Goal: Information Seeking & Learning: Check status

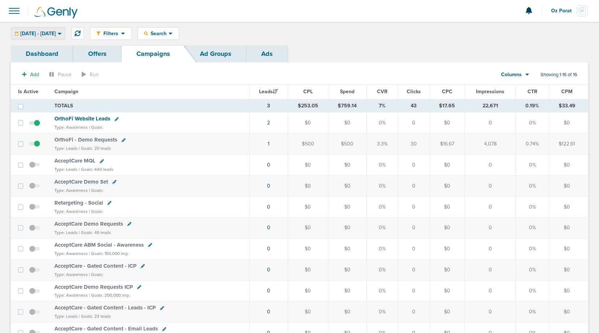
click at [56, 34] on span "[DATE] - [DATE]" at bounding box center [38, 33] width 36 height 5
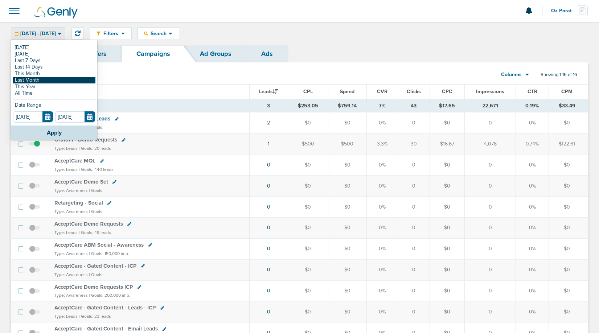
click at [35, 77] on link "Last Month" at bounding box center [54, 80] width 82 height 7
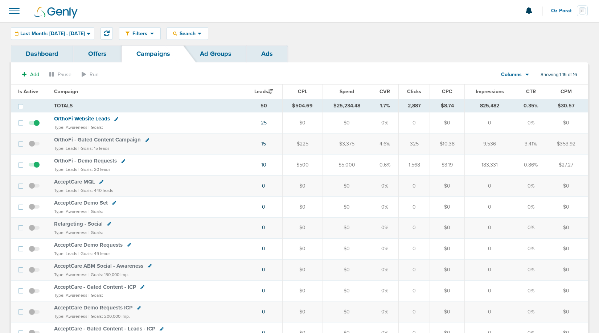
click at [43, 47] on link "Dashboard" at bounding box center [42, 53] width 62 height 17
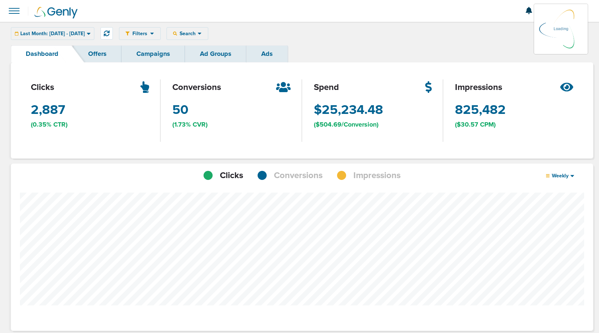
scroll to position [565, 577]
click at [289, 176] on span "Conversions" at bounding box center [298, 175] width 49 height 12
click at [81, 34] on span "Last Month: 09.01.2025 - 09.30.2025" at bounding box center [52, 33] width 65 height 5
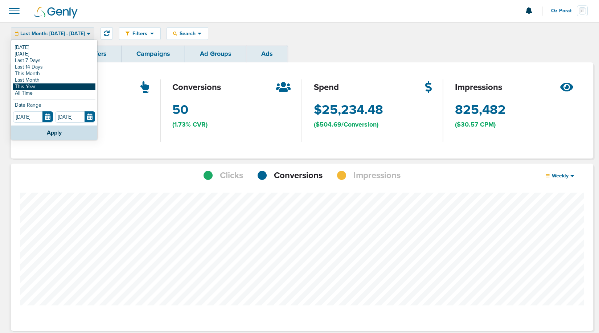
click at [47, 86] on link "This Year" at bounding box center [54, 86] width 82 height 7
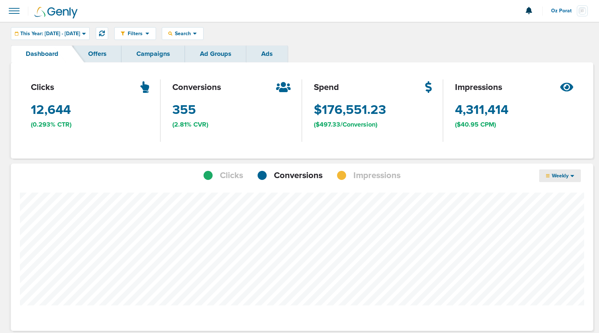
click at [568, 178] on span "Weekly" at bounding box center [560, 176] width 21 height 6
click at [562, 205] on link "Monthly" at bounding box center [575, 205] width 73 height 9
click at [193, 36] on span "Search" at bounding box center [182, 33] width 21 height 6
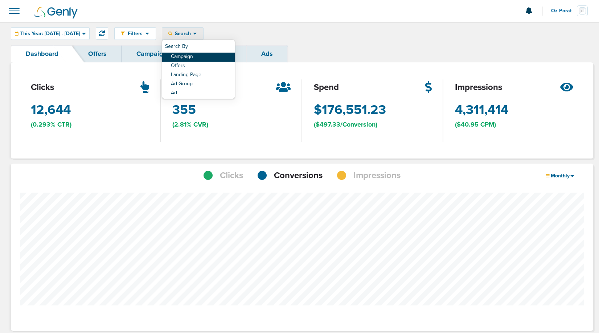
click at [213, 58] on link "Campaign" at bounding box center [198, 57] width 73 height 9
select select "cmpName"
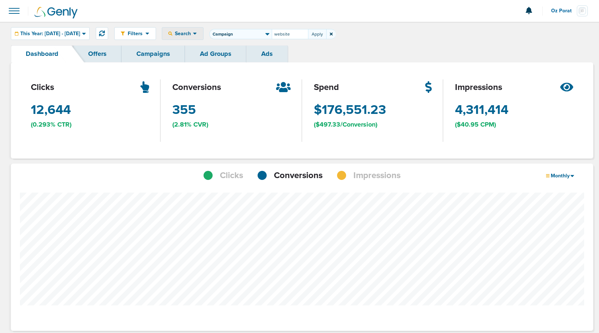
type input "website"
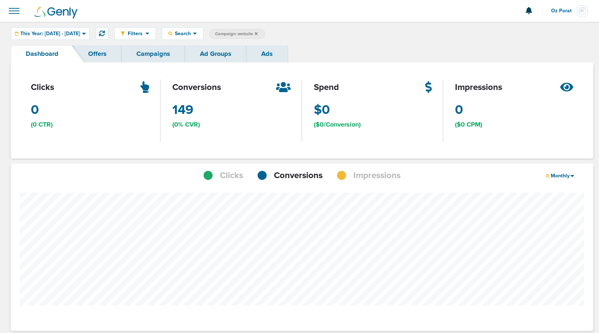
click at [152, 53] on link "Campaigns" at bounding box center [153, 53] width 63 height 17
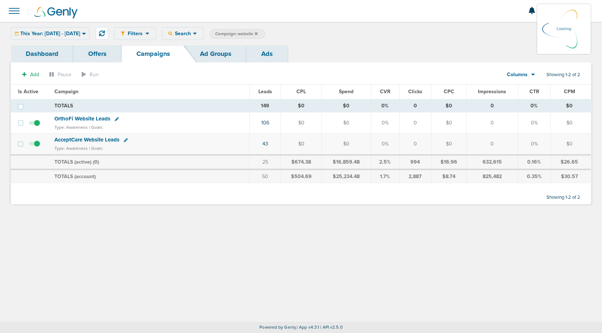
click at [88, 119] on span "OrthoFi Website Leads" at bounding box center [82, 118] width 56 height 7
click at [92, 119] on span "OrthoFi Website Leads" at bounding box center [82, 118] width 56 height 7
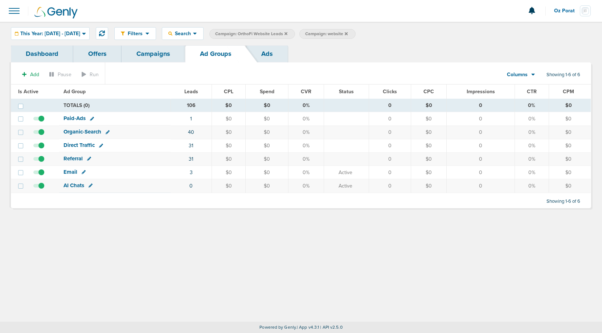
click at [287, 34] on icon at bounding box center [285, 34] width 3 height 4
click at [265, 35] on label "Campaign: website" at bounding box center [237, 34] width 56 height 10
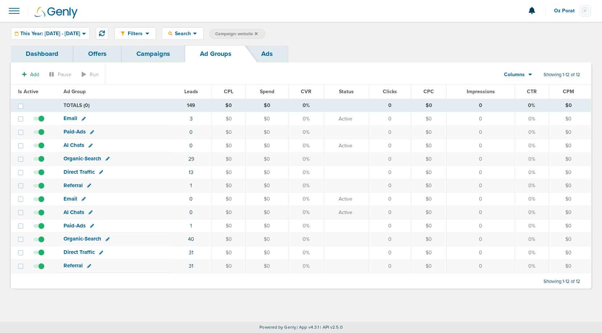
click at [258, 34] on icon at bounding box center [256, 34] width 3 height 4
click at [157, 57] on link "Campaigns" at bounding box center [153, 53] width 63 height 17
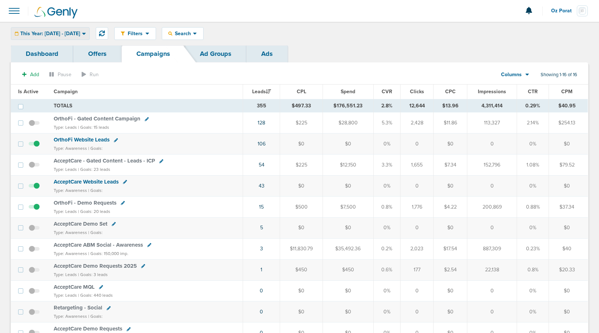
click at [78, 36] on span "This Year: 01.01.2025 - 10.01.2025" at bounding box center [50, 33] width 60 height 5
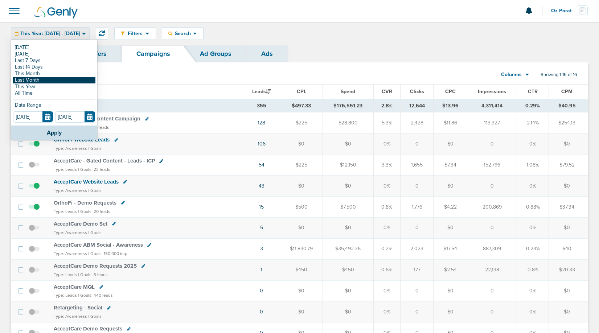
click at [52, 78] on link "Last Month" at bounding box center [54, 80] width 82 height 7
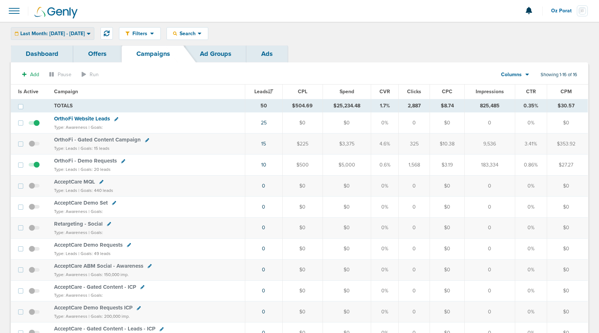
click at [85, 32] on span "Last Month: 09.01.2025 - 09.30.2025" at bounding box center [52, 33] width 65 height 5
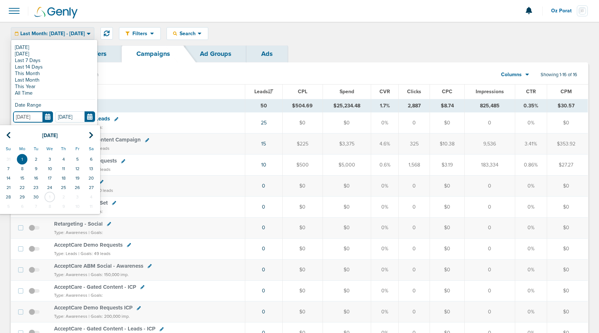
click at [46, 118] on input "09.01.2025" at bounding box center [33, 116] width 40 height 11
click at [7, 134] on icon at bounding box center [8, 135] width 5 height 7
click at [82, 158] on td "1" at bounding box center [77, 159] width 14 height 9
type input "08.01.2025"
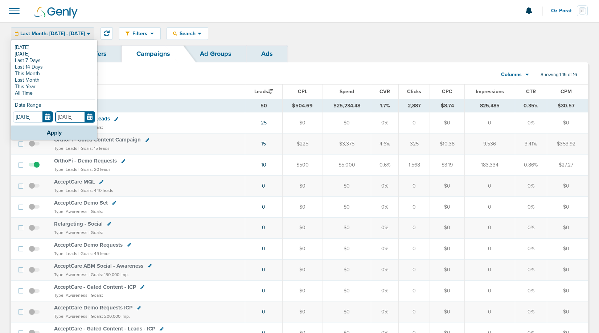
click at [90, 118] on input "[DATE]" at bounding box center [75, 116] width 40 height 11
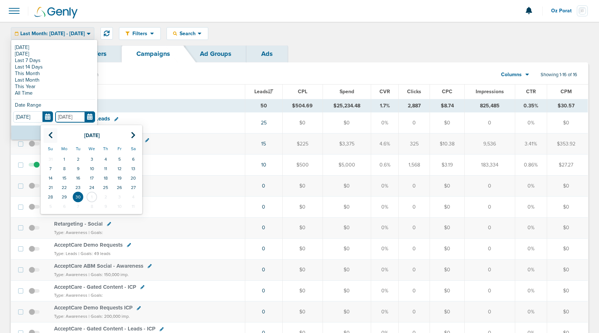
click at [51, 135] on icon at bounding box center [50, 135] width 5 height 7
click at [48, 204] on td "31" at bounding box center [51, 206] width 14 height 9
type input "08.31.2025"
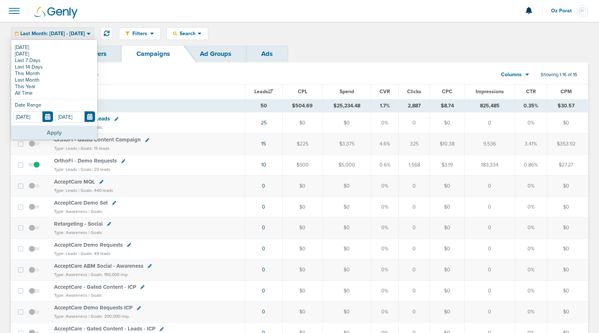
click at [47, 133] on button "Apply" at bounding box center [54, 133] width 86 height 14
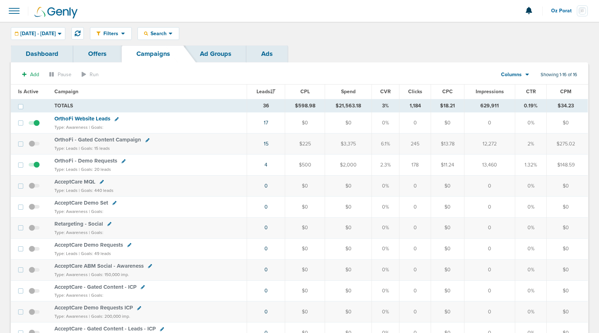
click at [90, 116] on span "OrthoFi Website Leads" at bounding box center [82, 118] width 56 height 7
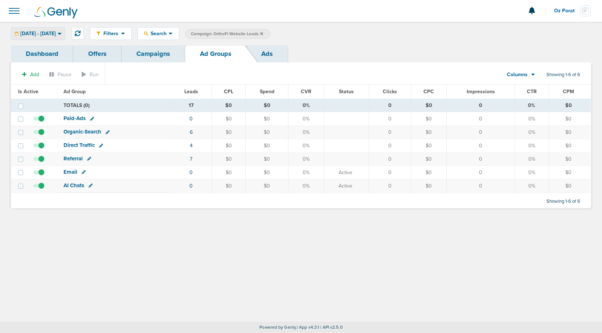
click at [56, 34] on span "08.01.2025 - 08.31.2025" at bounding box center [38, 33] width 36 height 5
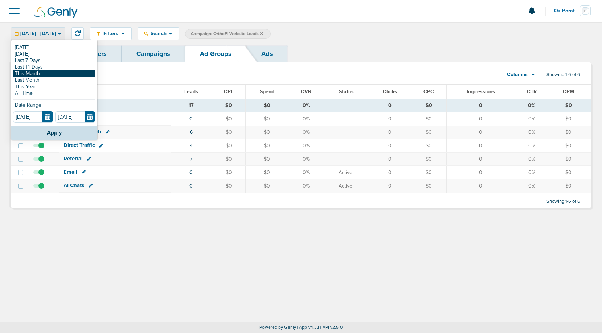
click at [49, 72] on link "This Month" at bounding box center [54, 73] width 82 height 7
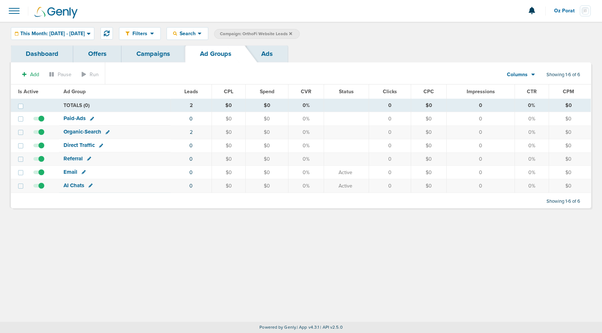
click at [87, 26] on div "Filters Active Only Settings Status Active Inactive Objectives MQL SQL Traffic …" at bounding box center [301, 34] width 602 height 24
click at [83, 31] on span "This Month: 10.01.2025 - 10.31.2025" at bounding box center [52, 33] width 65 height 5
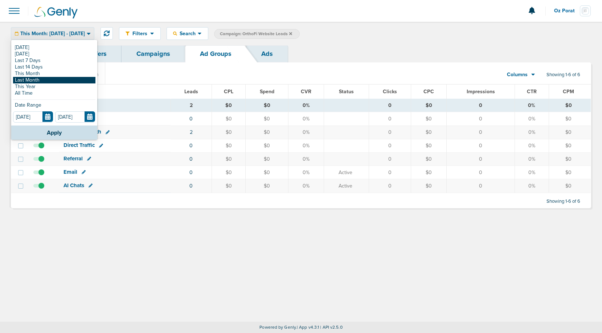
click at [51, 81] on link "Last Month" at bounding box center [54, 80] width 82 height 7
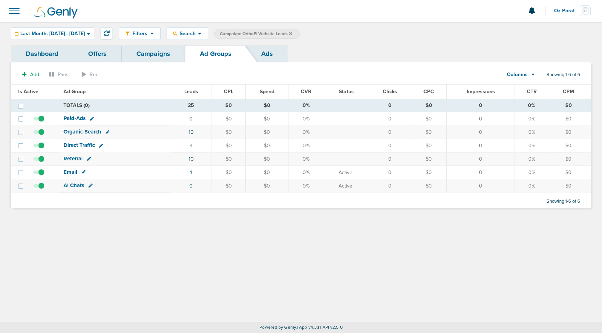
click at [136, 49] on link "Campaigns" at bounding box center [153, 53] width 63 height 17
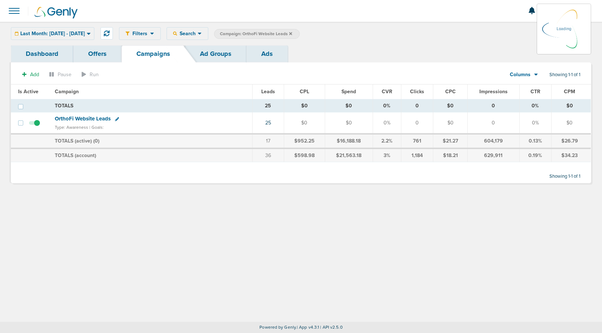
click at [292, 32] on icon at bounding box center [290, 34] width 3 height 4
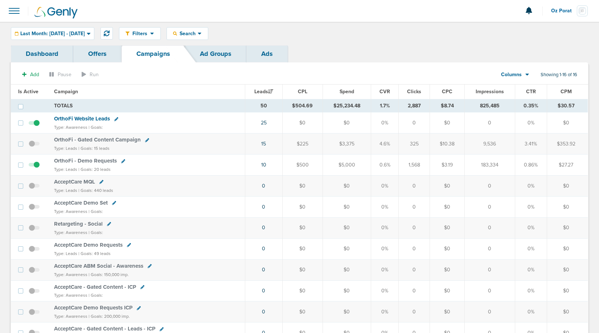
click at [513, 76] on span "Columns" at bounding box center [511, 74] width 21 height 7
click at [514, 93] on link "Sales Performance" at bounding box center [531, 96] width 73 height 9
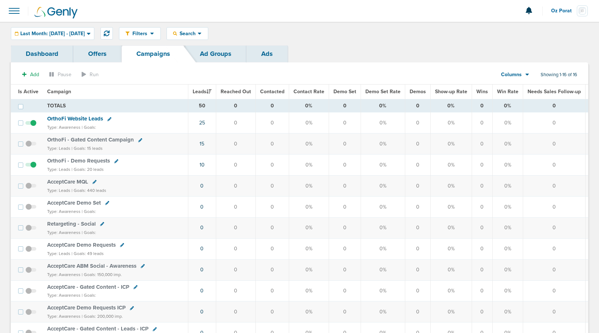
click at [512, 74] on span "Columns" at bounding box center [511, 74] width 21 height 7
click at [512, 83] on link "Media Stats" at bounding box center [531, 87] width 73 height 9
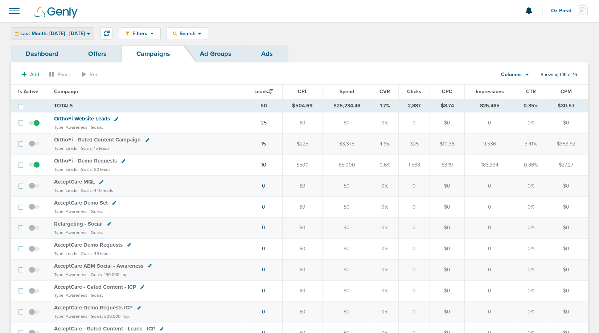
click at [72, 33] on span "Last Month: 09.01.2025 - 09.30.2025" at bounding box center [52, 33] width 65 height 5
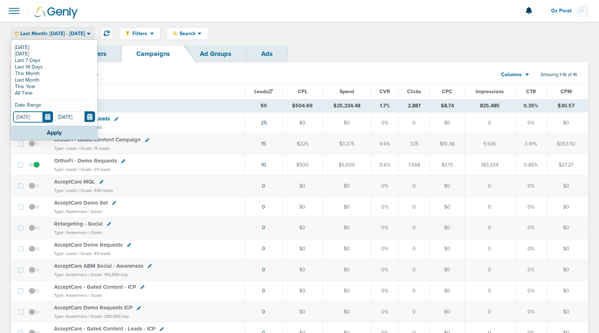
click at [49, 115] on input "09.01.2025" at bounding box center [33, 116] width 40 height 11
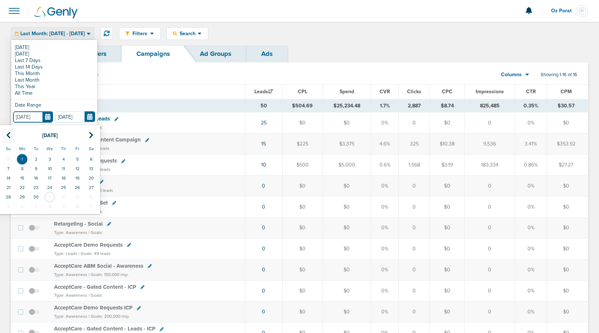
click at [8, 136] on icon at bounding box center [8, 135] width 5 height 7
click at [39, 159] on td "1" at bounding box center [36, 159] width 14 height 9
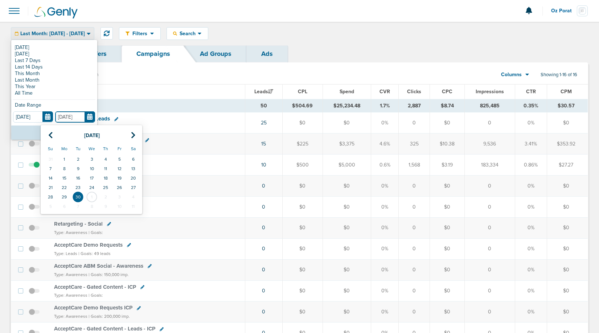
click at [89, 115] on input "[DATE]" at bounding box center [75, 116] width 40 height 11
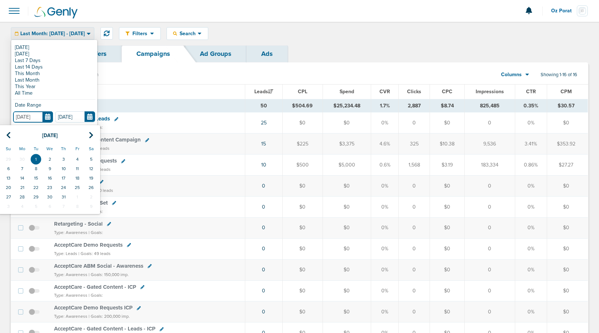
click at [48, 116] on input "[DATE]" at bounding box center [33, 116] width 40 height 11
click at [9, 135] on icon at bounding box center [8, 135] width 5 height 7
click at [9, 160] on td "1" at bounding box center [8, 159] width 14 height 9
type input "06.01.2025"
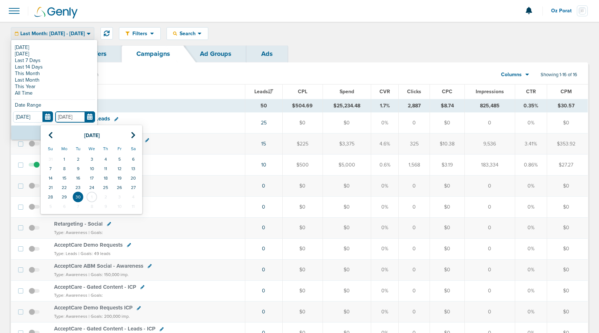
click at [92, 116] on input "[DATE]" at bounding box center [75, 116] width 40 height 11
click at [48, 138] on icon at bounding box center [50, 135] width 5 height 7
click at [49, 206] on td "31" at bounding box center [51, 206] width 14 height 9
type input "08.31.2025"
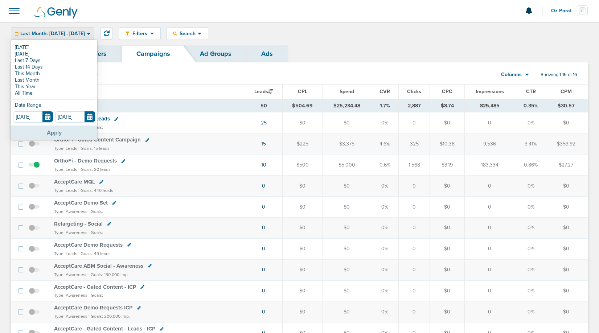
click at [48, 132] on button "Apply" at bounding box center [54, 133] width 86 height 14
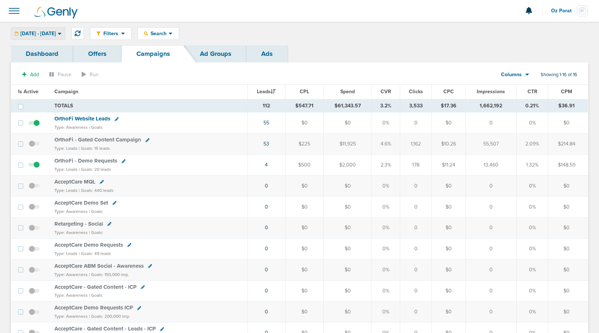
click at [56, 32] on span "06.01.2025 - 08.31.2025" at bounding box center [38, 33] width 36 height 5
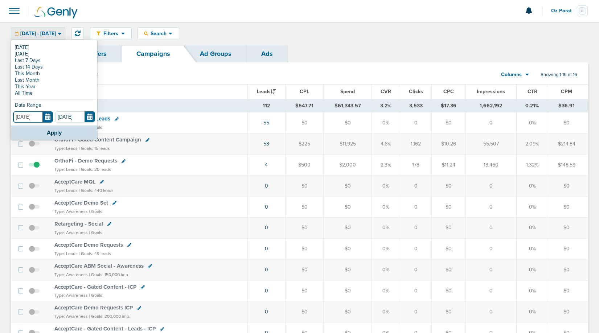
click at [46, 117] on input "06.01.2025" at bounding box center [33, 116] width 40 height 11
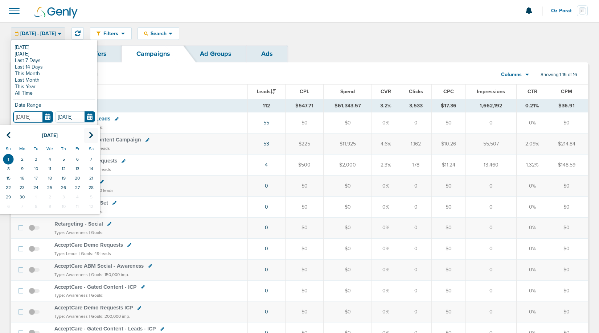
click at [90, 133] on icon at bounding box center [91, 135] width 5 height 7
click at [36, 155] on td "1" at bounding box center [36, 159] width 14 height 9
type input "[DATE]"
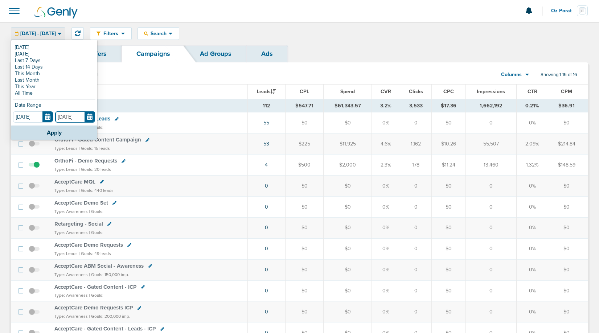
click at [93, 120] on input "08.31.2025" at bounding box center [75, 116] width 40 height 11
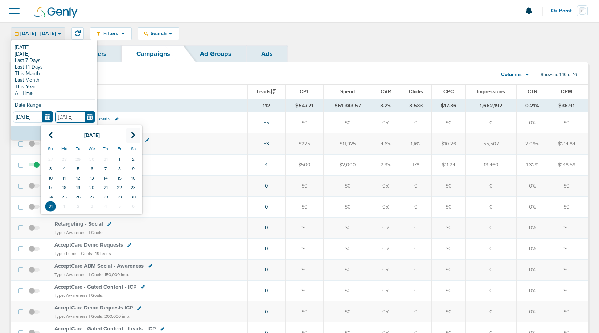
click at [131, 136] on icon at bounding box center [133, 135] width 5 height 7
click at [80, 195] on td "30" at bounding box center [78, 196] width 14 height 9
type input "[DATE]"
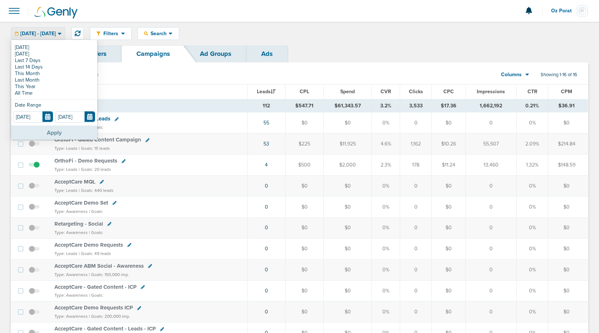
click at [55, 131] on button "Apply" at bounding box center [54, 133] width 86 height 14
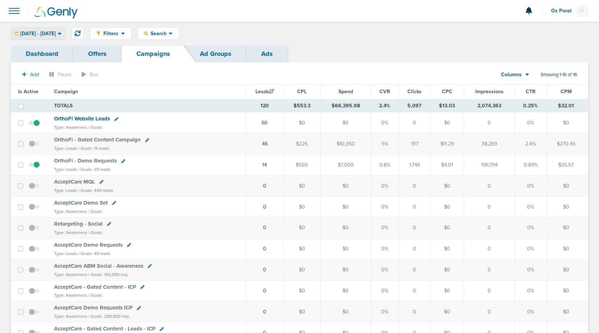
click at [56, 35] on span "[DATE] - [DATE]" at bounding box center [38, 33] width 36 height 5
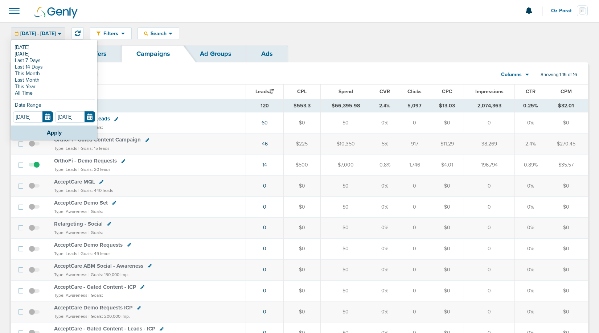
click at [322, 43] on div "Filters Active Only Settings Status Active Inactive Objectives MQL SQL Traffic …" at bounding box center [299, 34] width 599 height 24
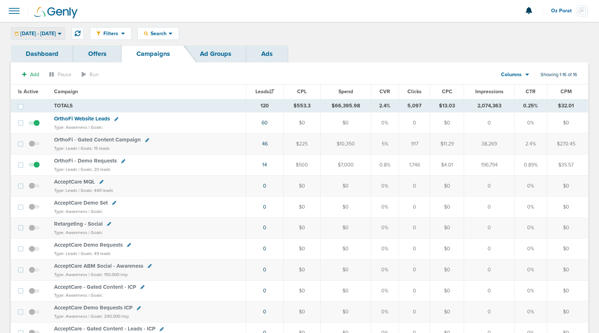
click at [56, 32] on span "[DATE] - [DATE]" at bounding box center [38, 33] width 36 height 5
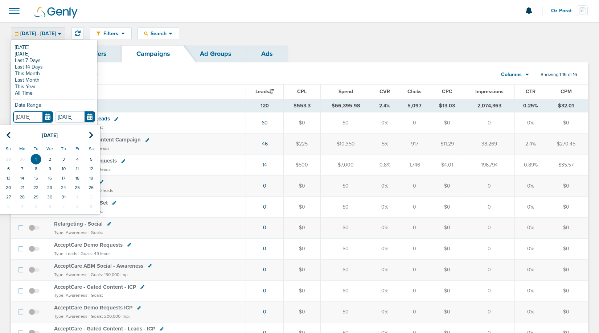
click at [49, 117] on input "[DATE]" at bounding box center [33, 116] width 40 height 11
click at [9, 135] on icon at bounding box center [8, 135] width 5 height 7
click at [6, 134] on icon at bounding box center [8, 135] width 5 height 7
click at [36, 158] on td "1" at bounding box center [36, 159] width 14 height 9
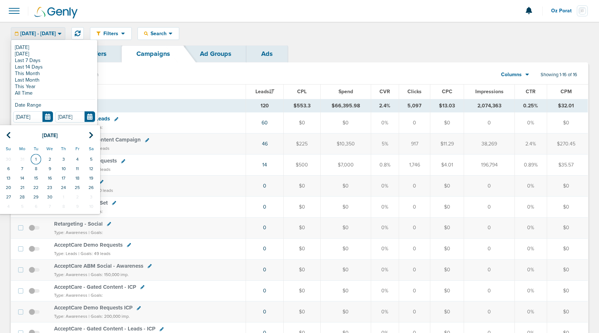
type input "04.01.2025"
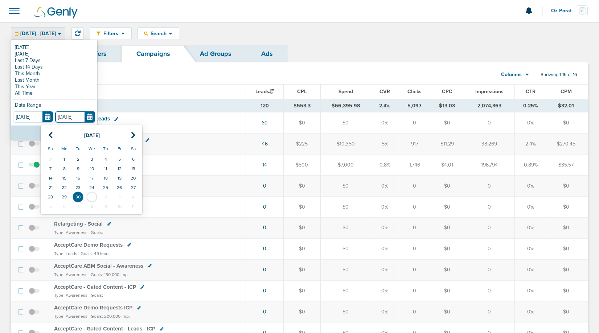
click at [89, 117] on input "[DATE]" at bounding box center [75, 116] width 40 height 11
click at [50, 136] on icon at bounding box center [50, 135] width 5 height 7
click at [71, 193] on td "1" at bounding box center [78, 196] width 14 height 9
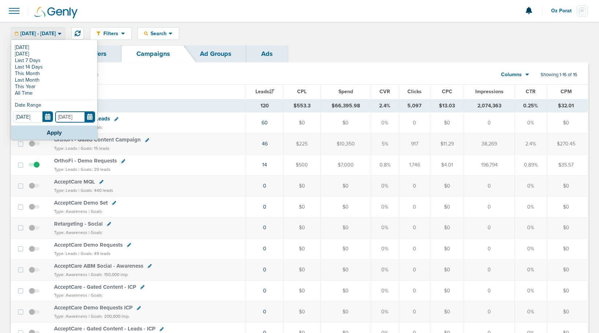
click at [87, 118] on input "[DATE]" at bounding box center [75, 116] width 40 height 11
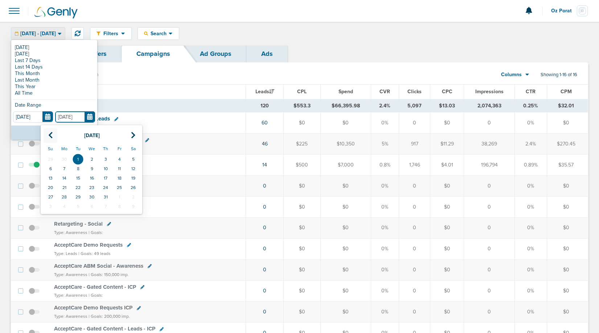
click at [49, 136] on icon at bounding box center [50, 135] width 5 height 7
click at [65, 197] on td "30" at bounding box center [64, 196] width 14 height 9
type input "06.30.2025"
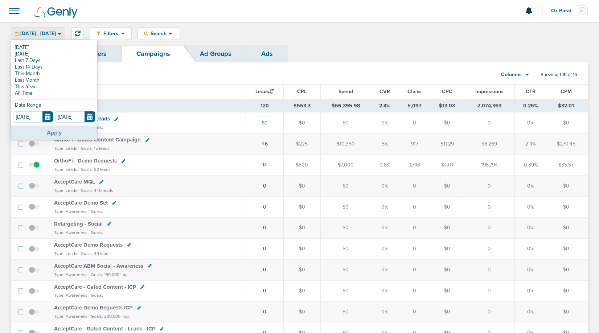
click at [55, 132] on button "Apply" at bounding box center [54, 133] width 86 height 14
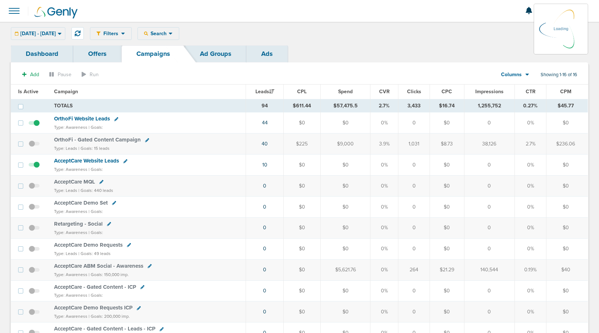
click at [57, 34] on div "04.01.2025 - 06.30.2025 Today Yesterday Last 7 Days Last 14 Days This Month Las…" at bounding box center [38, 33] width 54 height 13
click at [56, 34] on span "04.01.2025 - 06.30.2025" at bounding box center [38, 33] width 36 height 5
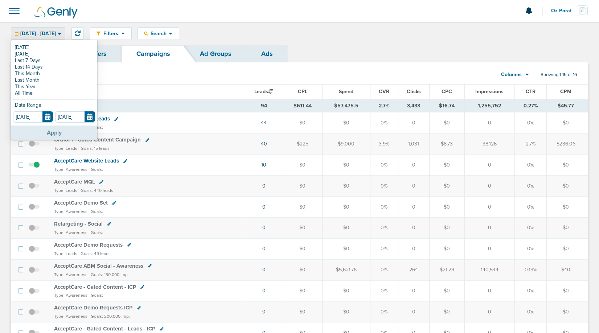
click at [52, 131] on button "Apply" at bounding box center [54, 133] width 86 height 14
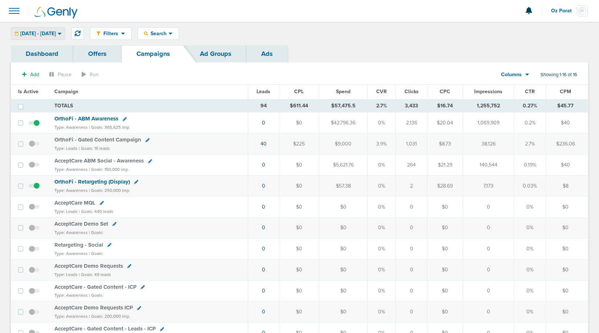
click at [56, 36] on span "04.01.2025 - 06.30.2025" at bounding box center [38, 33] width 36 height 5
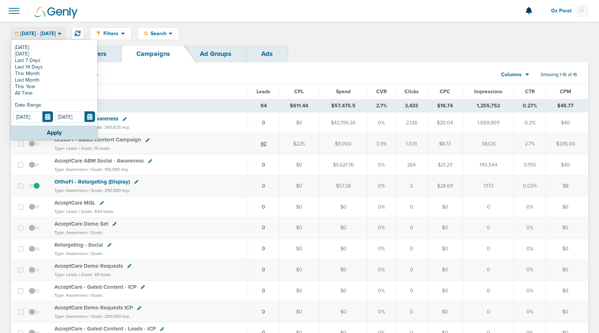
click at [267, 143] on link "40" at bounding box center [263, 144] width 6 height 6
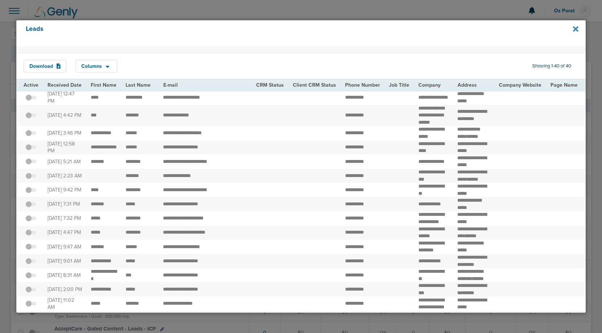
click at [574, 29] on icon at bounding box center [575, 29] width 5 height 8
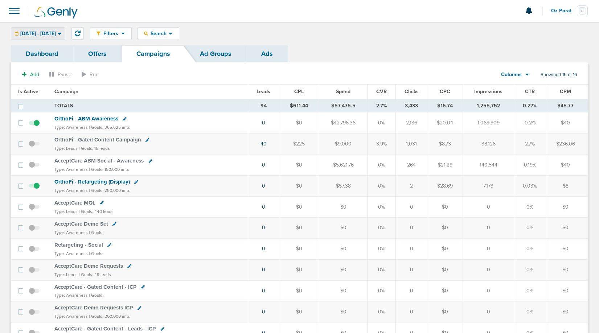
click at [62, 37] on div "04.01.2025 - 06.30.2025" at bounding box center [38, 34] width 54 height 12
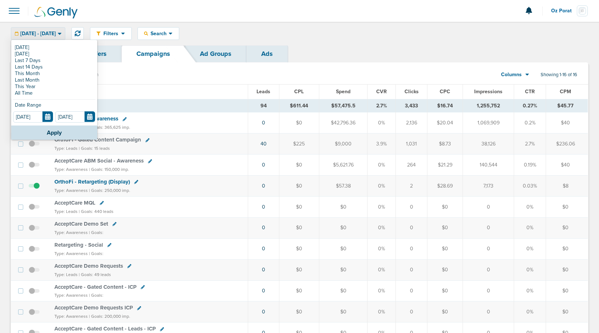
click at [258, 145] on td "40" at bounding box center [263, 143] width 31 height 21
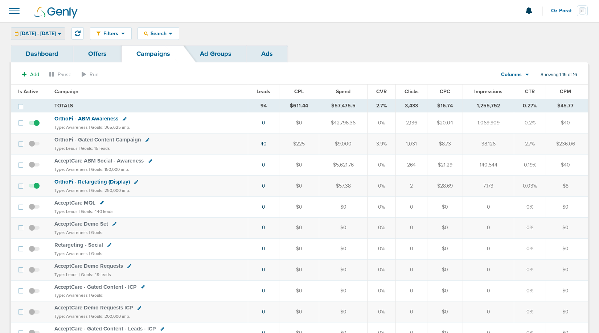
click at [56, 32] on span "04.01.2025 - 06.30.2025" at bounding box center [38, 33] width 36 height 5
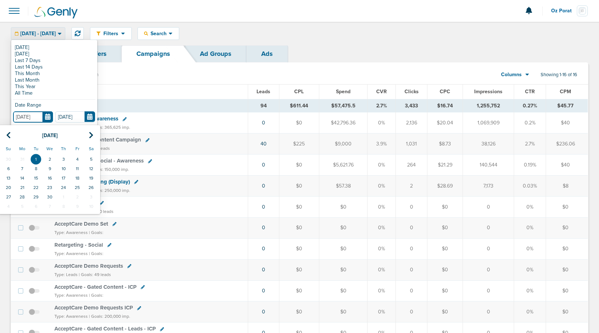
click at [46, 115] on input "04.01.2025" at bounding box center [33, 116] width 40 height 11
click at [96, 136] on th at bounding box center [91, 135] width 14 height 15
click at [93, 135] on icon at bounding box center [91, 135] width 5 height 7
click at [37, 158] on td "1" at bounding box center [36, 159] width 14 height 9
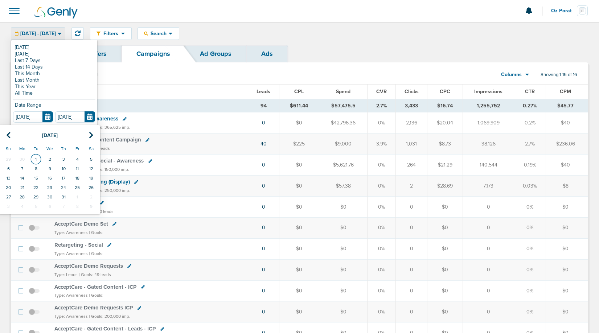
type input "[DATE]"
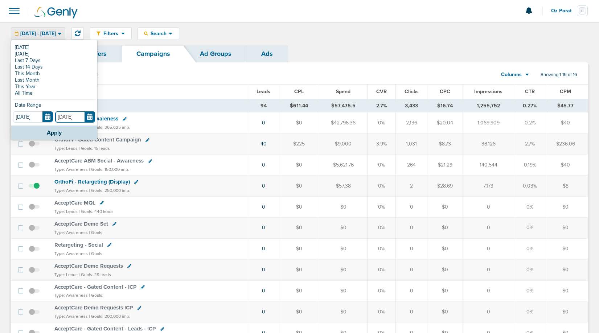
click at [91, 118] on input "06.30.2025" at bounding box center [75, 116] width 40 height 11
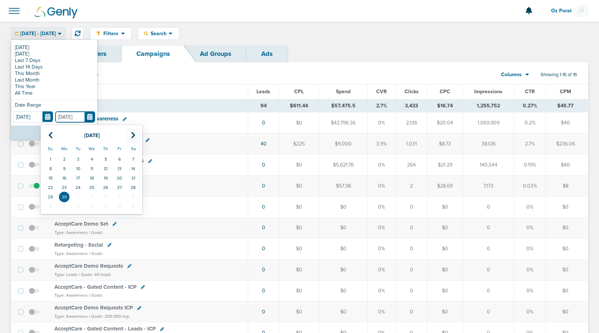
click at [136, 133] on th at bounding box center [133, 135] width 14 height 15
click at [134, 133] on icon at bounding box center [133, 135] width 5 height 7
click at [46, 209] on td "31" at bounding box center [51, 206] width 14 height 9
type input "08.31.2025"
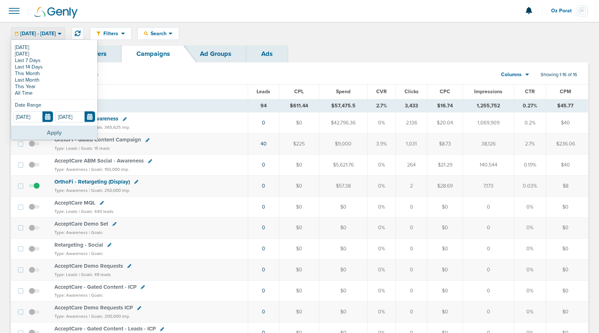
click at [54, 130] on button "Apply" at bounding box center [54, 133] width 86 height 14
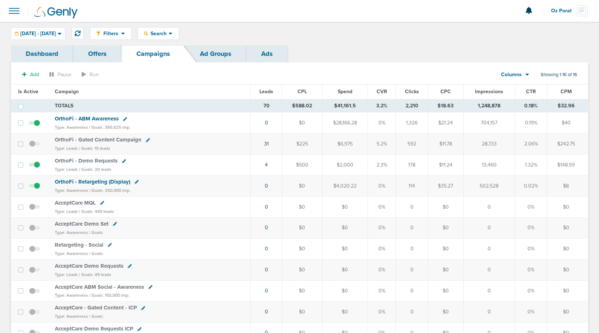
click at [265, 92] on span "Leads" at bounding box center [266, 92] width 14 height 6
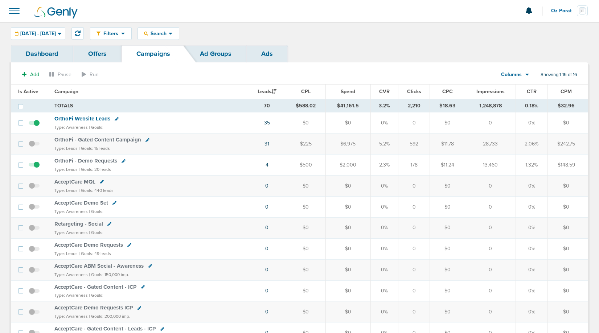
click at [267, 122] on link "35" at bounding box center [267, 123] width 6 height 6
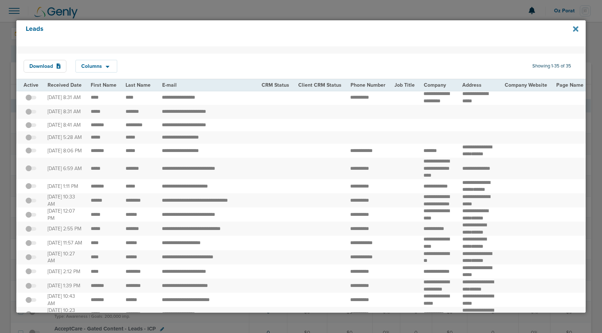
click at [576, 26] on icon at bounding box center [575, 29] width 5 height 8
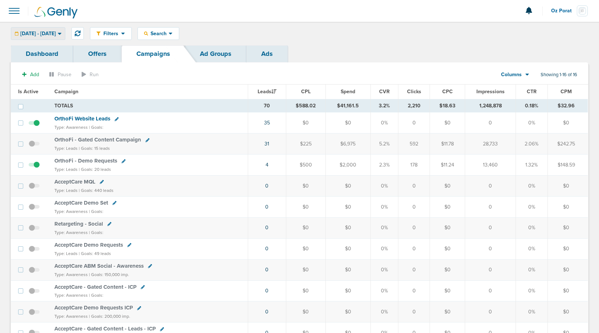
click at [45, 30] on div "07.01.2025 - 08.31.2025" at bounding box center [38, 34] width 54 height 12
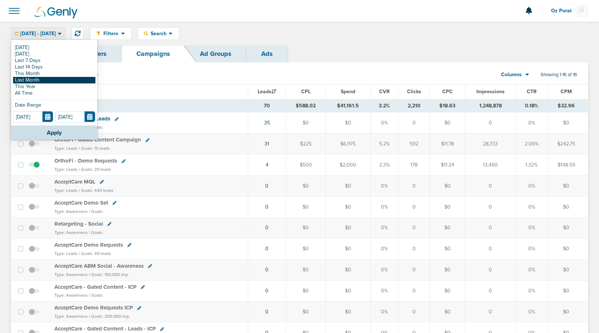
click at [40, 78] on link "Last Month" at bounding box center [54, 80] width 82 height 7
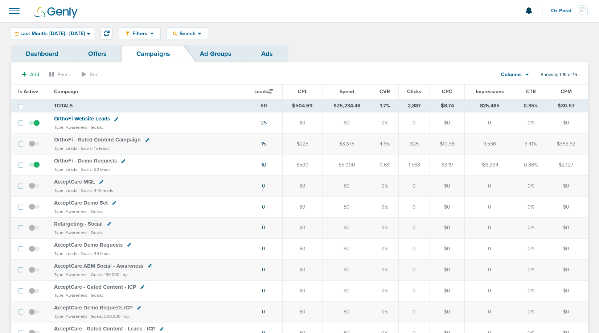
click at [85, 31] on span "Last Month: 09.01.2025 - 09.30.2025" at bounding box center [52, 33] width 65 height 5
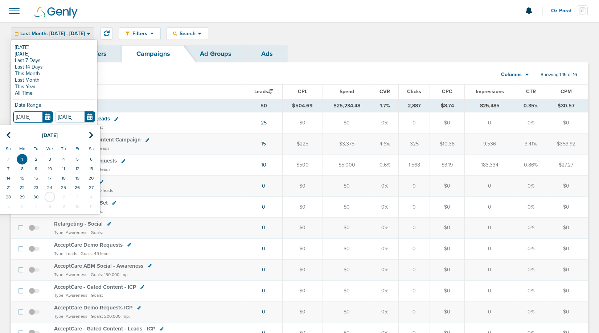
click at [51, 117] on input "09.01.2025" at bounding box center [33, 116] width 40 height 11
click at [5, 135] on th at bounding box center [8, 135] width 14 height 15
click at [36, 157] on td "1" at bounding box center [36, 159] width 14 height 9
type input "[DATE]"
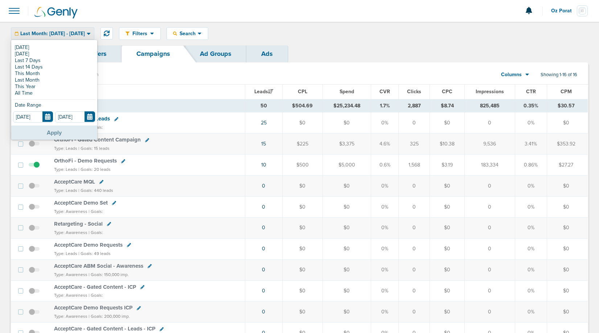
click at [47, 130] on button "Apply" at bounding box center [54, 133] width 86 height 14
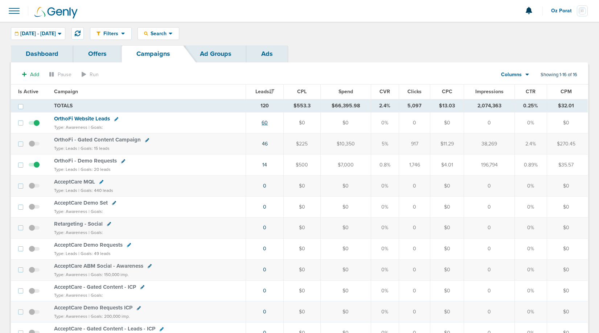
click at [267, 123] on link "60" at bounding box center [265, 123] width 6 height 6
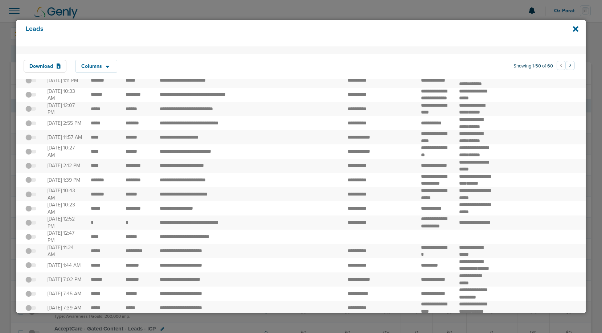
click at [61, 52] on td "Aug 25, 2025 8:06 PM" at bounding box center [64, 45] width 43 height 14
click at [30, 49] on div at bounding box center [31, 45] width 15 height 7
click at [573, 29] on icon at bounding box center [575, 29] width 5 height 8
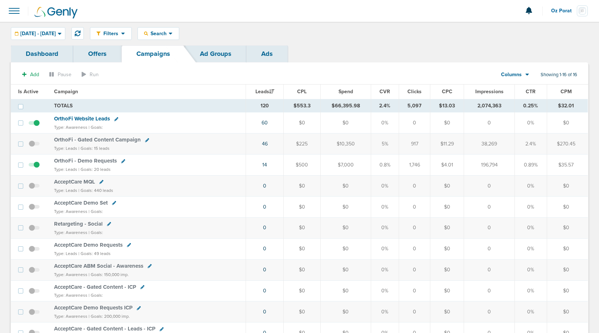
click at [97, 160] on span "OrthoFi - Demo Requests" at bounding box center [85, 160] width 63 height 7
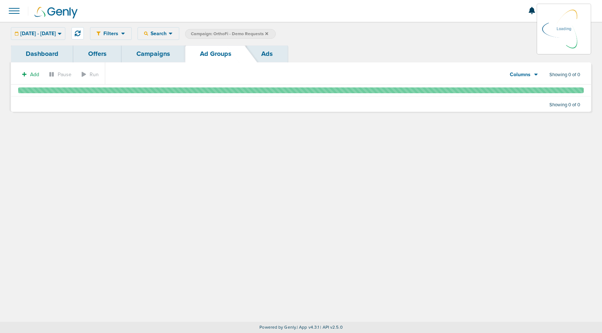
click at [268, 52] on link "Ads" at bounding box center [266, 53] width 41 height 17
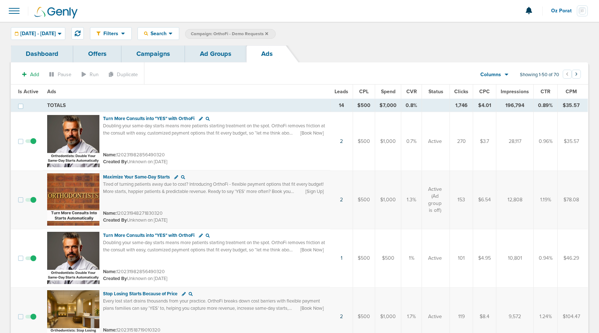
click at [463, 91] on span "Clicks" at bounding box center [461, 92] width 14 height 6
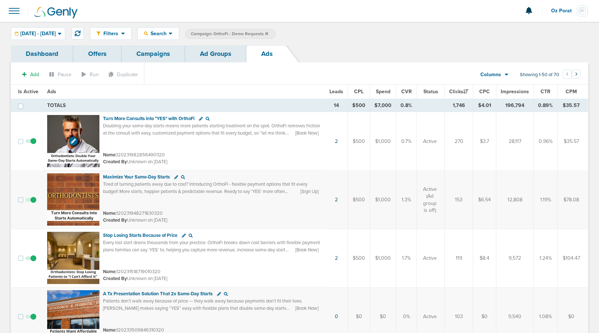
click at [66, 127] on img at bounding box center [73, 141] width 52 height 52
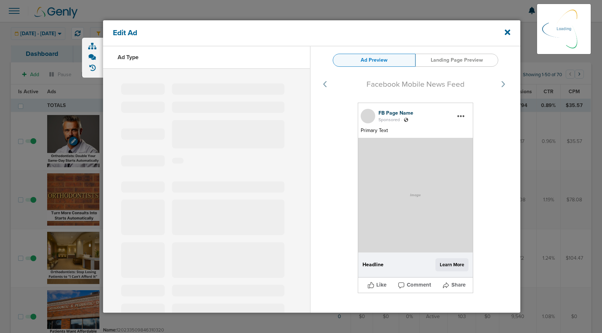
select select "learn_more"
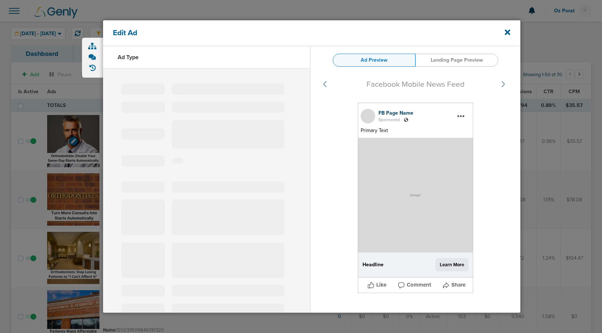
type input "120231982856490320"
type input "Turn More Consults into "YES" with OrthoFi"
type textarea "Doubling your same-day starts means more patients starting treatment on the spo…"
select select "book_travel"
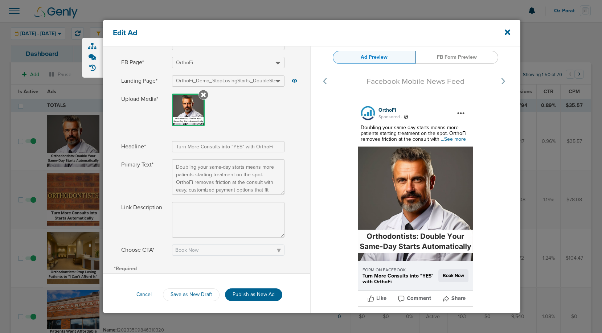
scroll to position [47, 0]
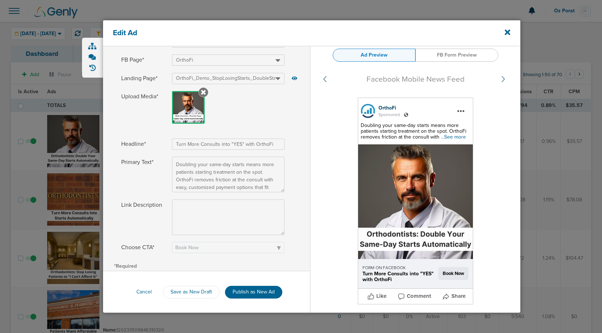
click at [503, 33] on div "Edit Ad" at bounding box center [311, 33] width 417 height 26
click at [506, 33] on icon at bounding box center [507, 32] width 5 height 5
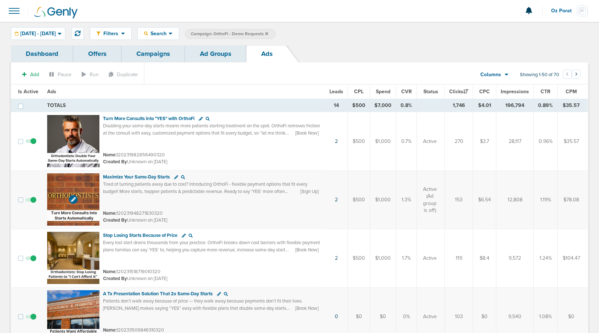
click at [67, 180] on img at bounding box center [73, 199] width 52 height 52
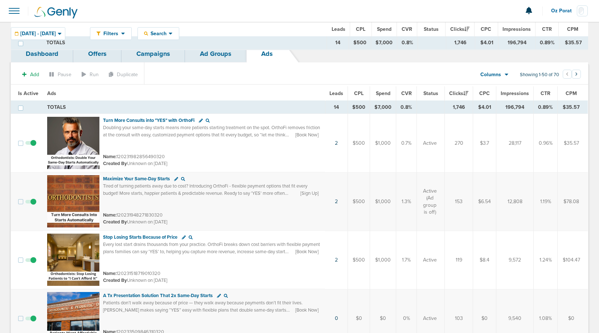
scroll to position [744, 0]
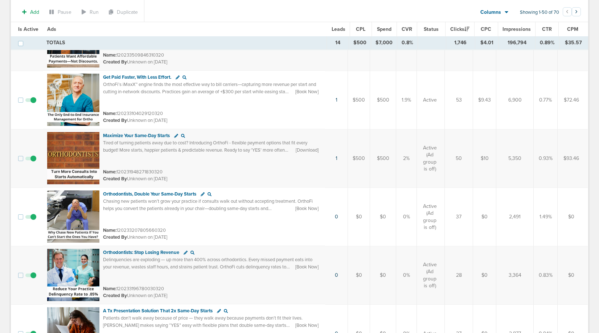
drag, startPoint x: 402, startPoint y: 159, endPoint x: 410, endPoint y: 158, distance: 7.6
click at [410, 158] on td "2%" at bounding box center [406, 158] width 21 height 58
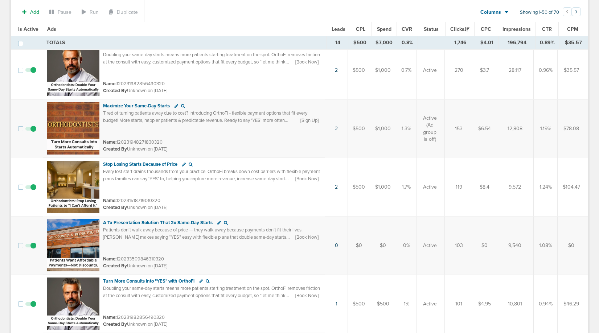
scroll to position [70, 0]
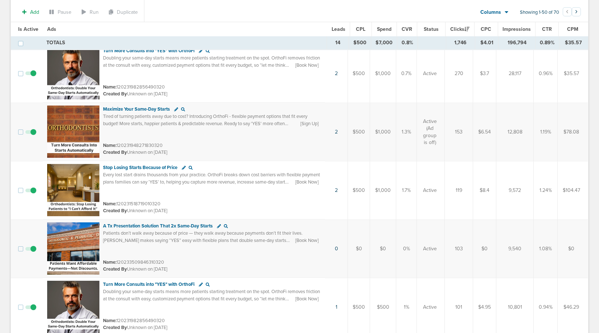
drag, startPoint x: 542, startPoint y: 133, endPoint x: 553, endPoint y: 133, distance: 11.2
click at [553, 133] on td "1.19%" at bounding box center [546, 132] width 24 height 58
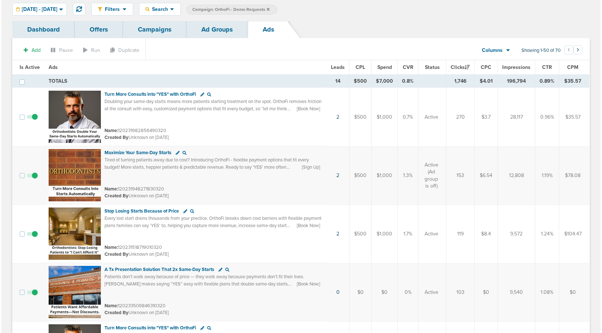
scroll to position [0, 0]
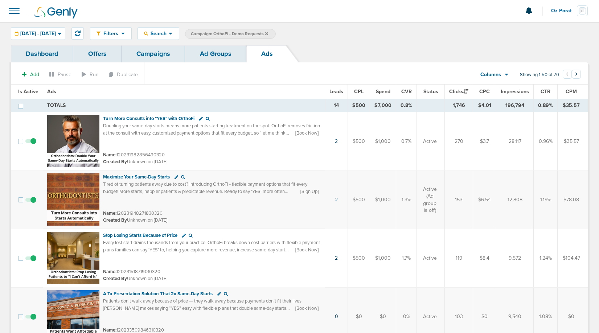
click at [225, 52] on link "Ad Groups" at bounding box center [215, 53] width 61 height 17
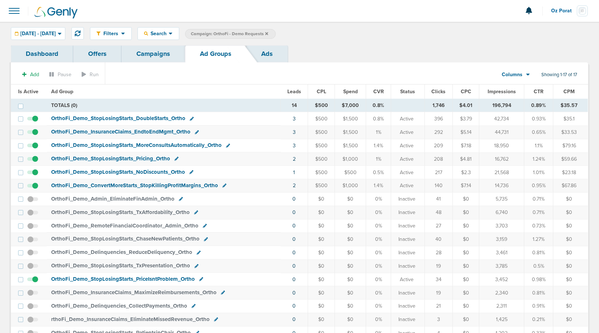
click at [134, 131] on span "OrthoFi_ Demo_ InsuranceClaims_ EndtoEndMgmt_ Ortho" at bounding box center [120, 131] width 139 height 7
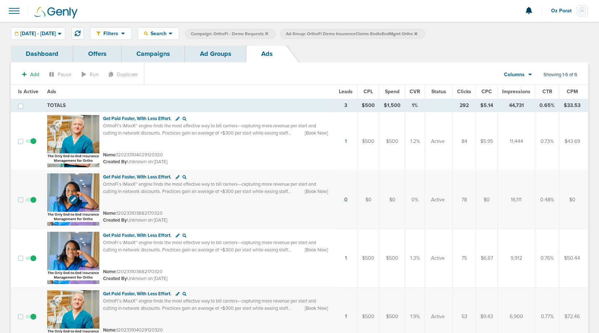
click at [61, 193] on img at bounding box center [73, 199] width 52 height 52
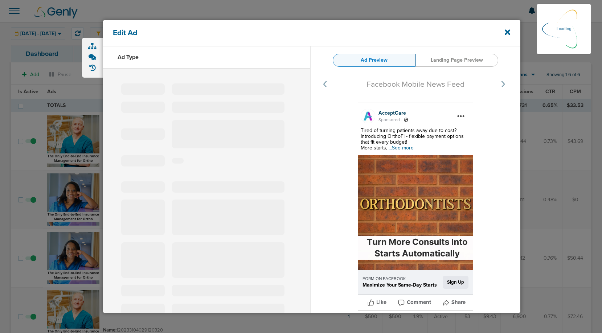
select select "learn_more"
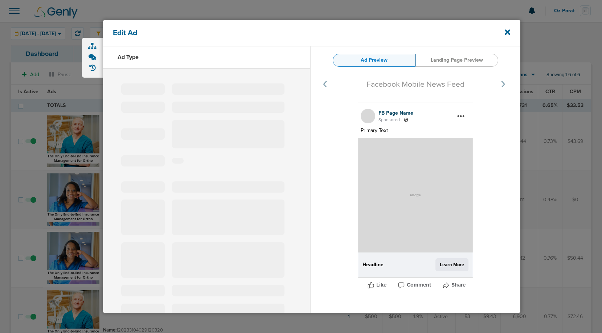
type input "120233103882170320"
type input "Get Paid Faster, With Less Effort."
type textarea "OrthoFi’s iMaxX™ engine finds the most effective way to bill carriers—capturing…"
select select "book_travel"
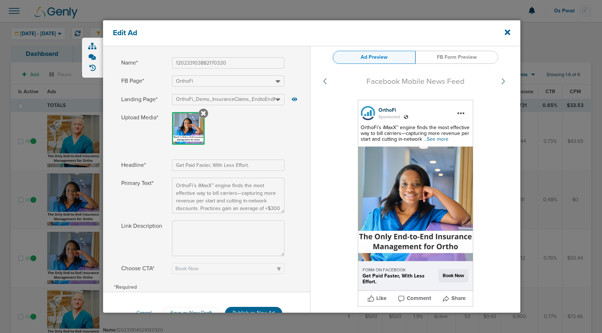
scroll to position [28, 0]
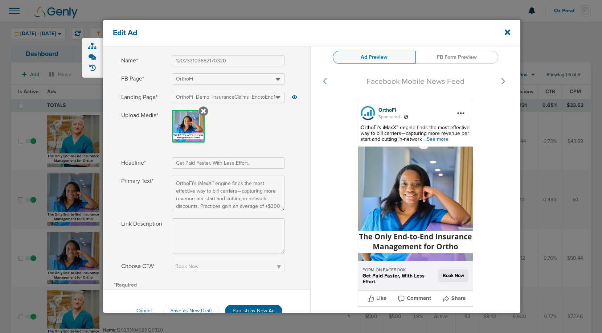
click at [440, 141] on span "...See more" at bounding box center [435, 139] width 25 height 6
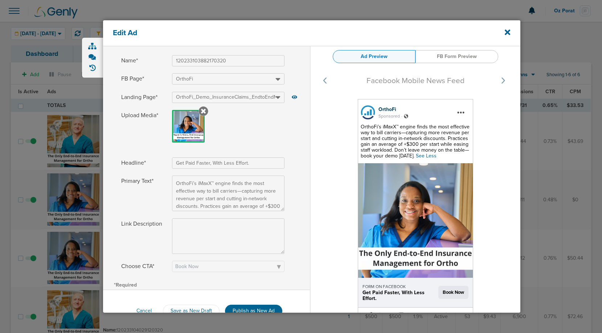
scroll to position [47, 0]
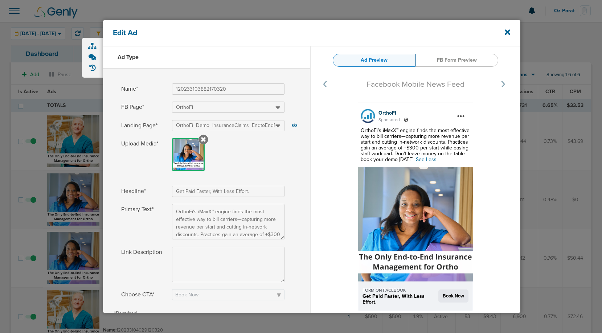
select select "book_travel"
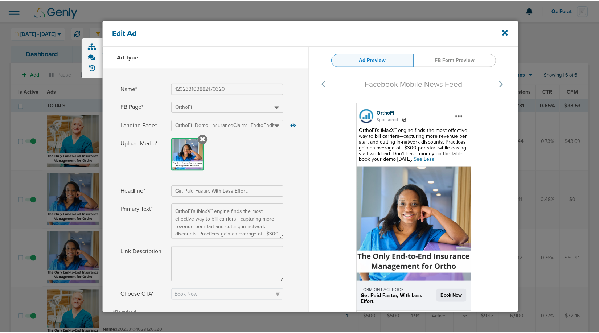
scroll to position [47, 0]
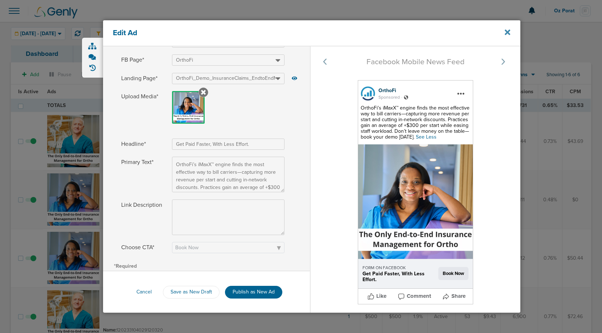
click at [506, 31] on icon at bounding box center [507, 32] width 5 height 5
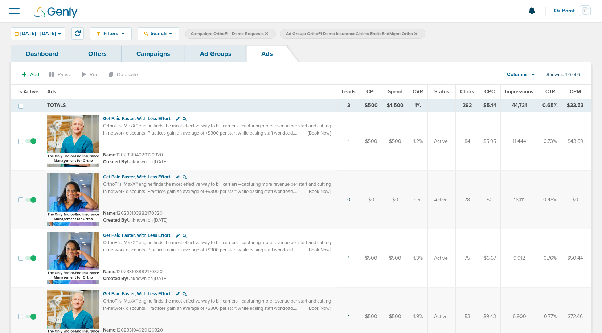
click at [506, 31] on icon at bounding box center [507, 32] width 5 height 8
click at [223, 58] on link "Ad Groups" at bounding box center [215, 53] width 61 height 17
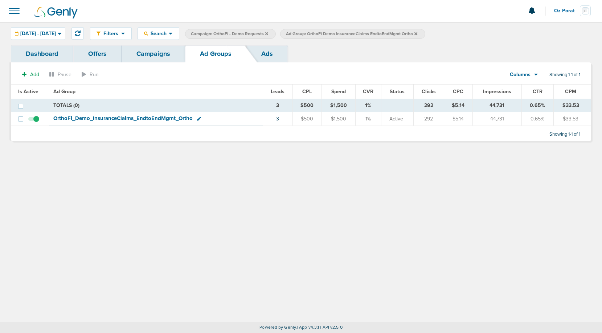
click at [417, 35] on icon at bounding box center [415, 34] width 3 height 4
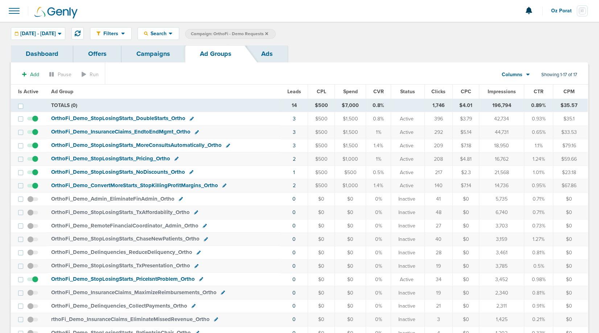
click at [440, 92] on span "Clicks" at bounding box center [438, 92] width 14 height 6
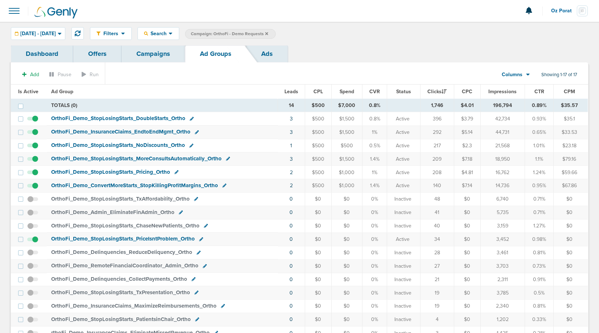
click at [45, 53] on link "Dashboard" at bounding box center [42, 53] width 62 height 17
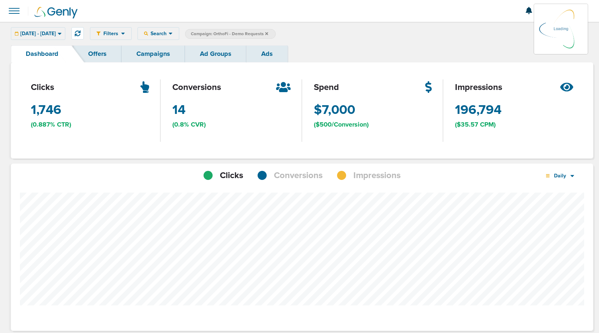
scroll to position [565, 577]
click at [295, 176] on span "Conversions" at bounding box center [298, 175] width 49 height 12
click at [56, 36] on span "[DATE] - [DATE]" at bounding box center [38, 33] width 36 height 5
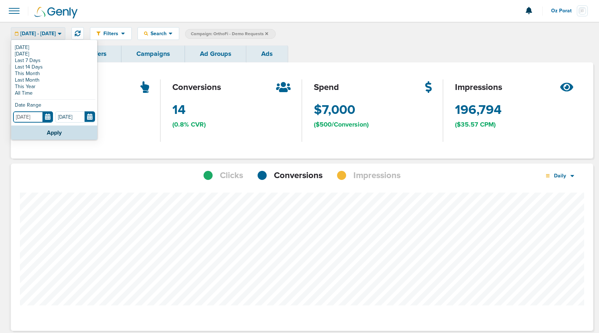
click at [48, 118] on input "[DATE]" at bounding box center [33, 116] width 40 height 11
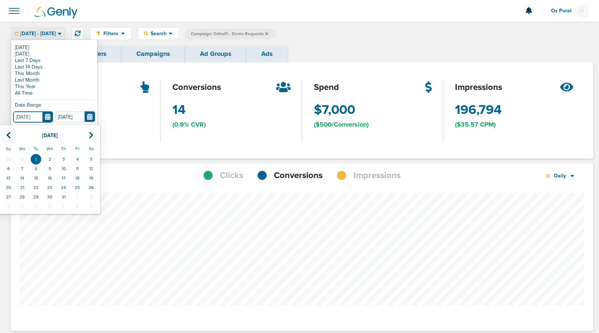
click at [3, 135] on th at bounding box center [8, 135] width 14 height 15
click at [66, 160] on td "1" at bounding box center [64, 159] width 14 height 9
type input "[DATE]"
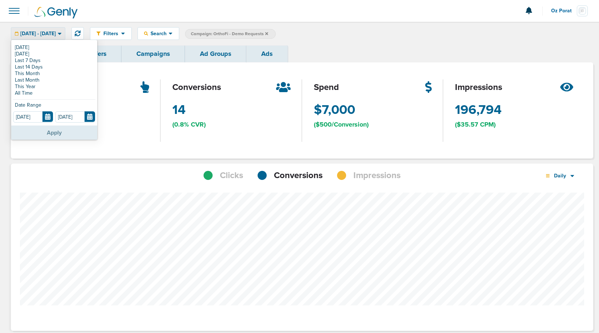
click at [67, 134] on button "Apply" at bounding box center [54, 133] width 86 height 14
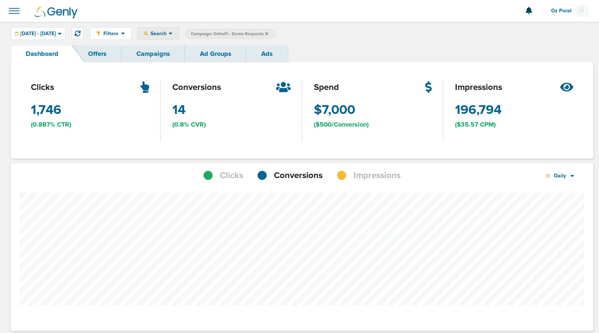
click at [177, 37] on div "Search" at bounding box center [158, 34] width 41 height 12
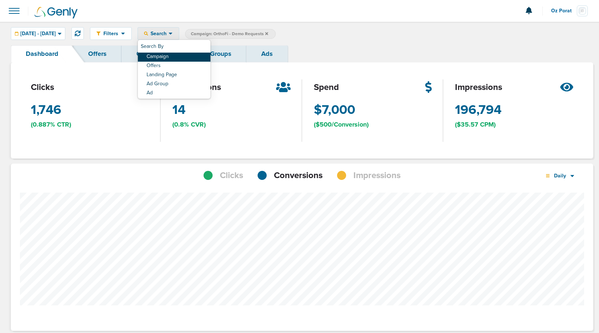
click at [183, 58] on link "Campaign" at bounding box center [174, 57] width 73 height 9
select select "cmpName"
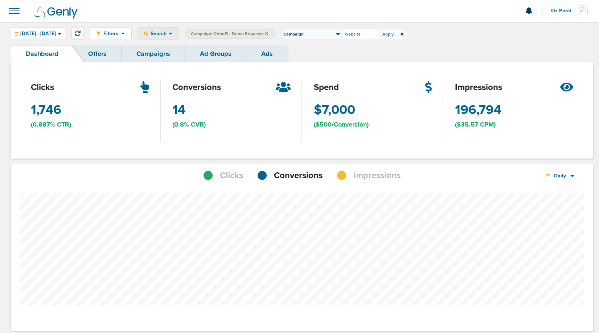
type input "website"
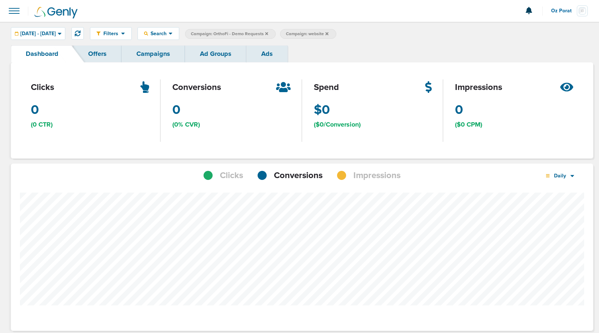
click at [268, 31] on span "Campaign: OrthoFi - Demo Requests" at bounding box center [229, 34] width 77 height 6
click at [268, 35] on icon at bounding box center [266, 34] width 3 height 4
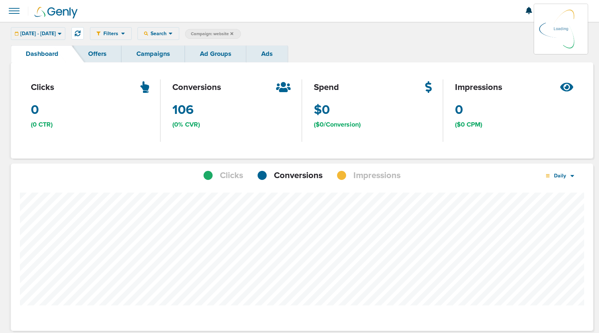
scroll to position [565, 577]
click at [299, 179] on span "Conversions" at bounding box center [298, 175] width 49 height 12
click at [570, 173] on icon at bounding box center [572, 176] width 4 height 6
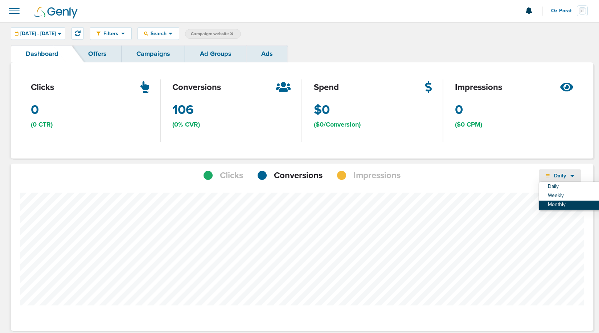
click at [562, 206] on link "Monthly" at bounding box center [575, 205] width 73 height 9
click at [233, 36] on span "Campaign: website" at bounding box center [212, 34] width 42 height 6
select select "cmpName"
click at [284, 31] on input "website" at bounding box center [265, 34] width 36 height 10
click at [284, 33] on input "website" at bounding box center [265, 34] width 36 height 10
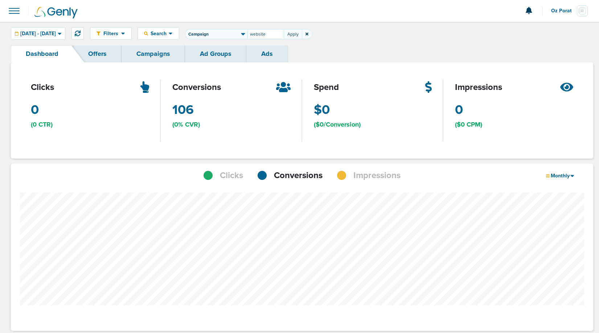
click at [284, 33] on input "website" at bounding box center [265, 34] width 36 height 10
type input "orthofi website"
click at [150, 50] on link "Campaigns" at bounding box center [153, 53] width 63 height 17
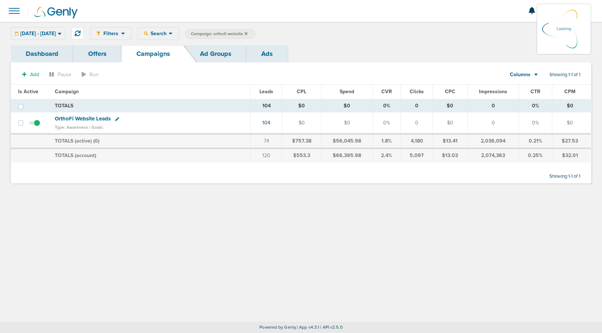
click at [60, 34] on div "[DATE] - [DATE] [DATE] [DATE] Last 7 Days Last 14 Days This Month Last Month Th…" at bounding box center [38, 33] width 54 height 13
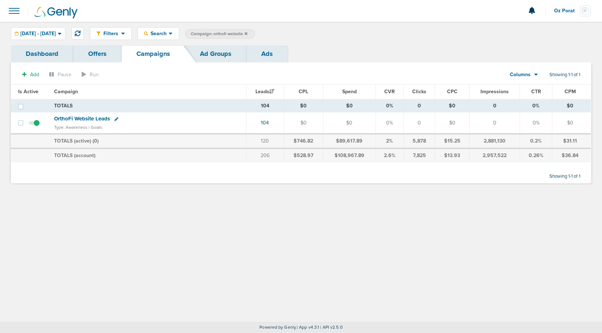
click at [49, 49] on link "Dashboard" at bounding box center [42, 53] width 62 height 17
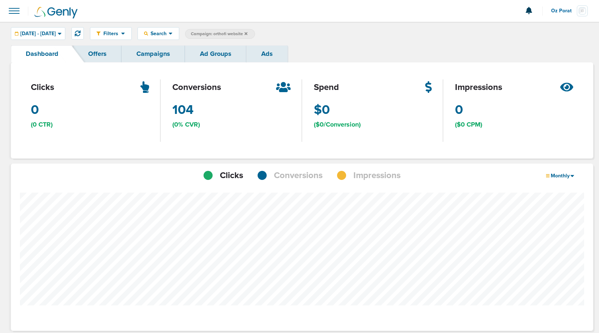
scroll to position [565, 577]
click at [312, 177] on span "Conversions" at bounding box center [298, 175] width 49 height 12
